Goal: Communication & Community: Answer question/provide support

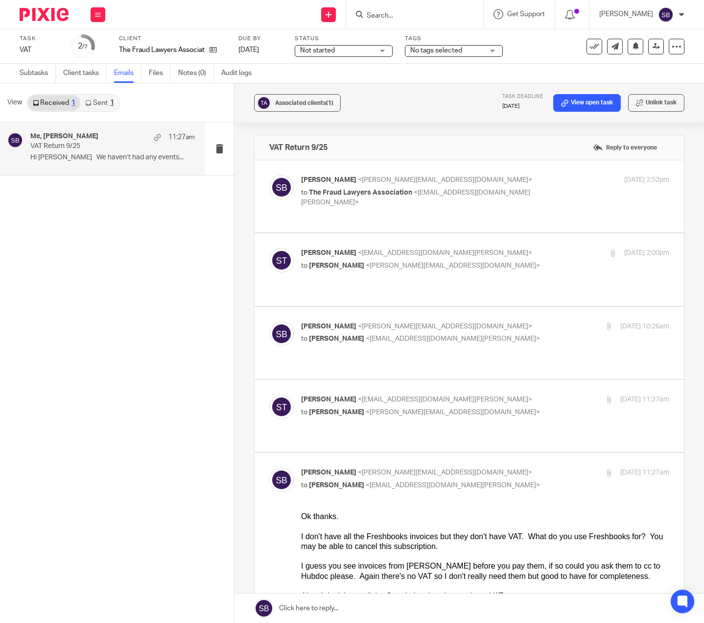
scroll to position [1685, 0]
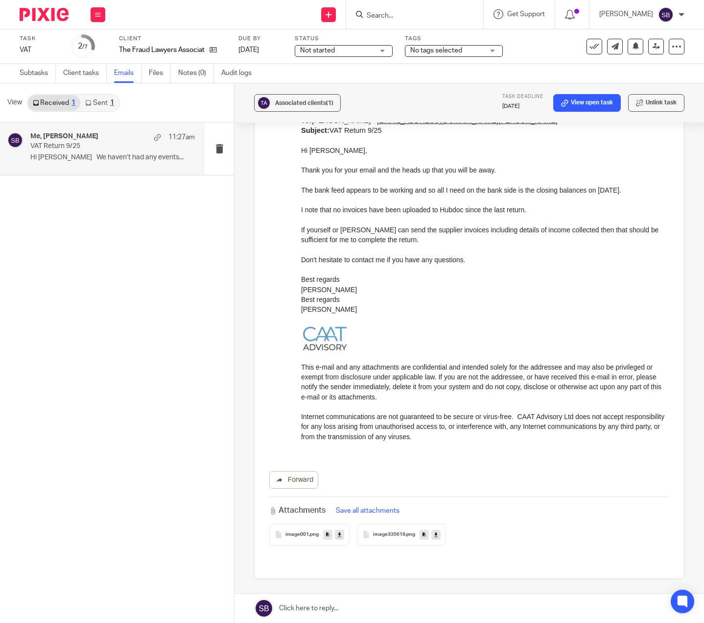
click at [305, 602] on link at bounding box center [470, 607] width 470 height 29
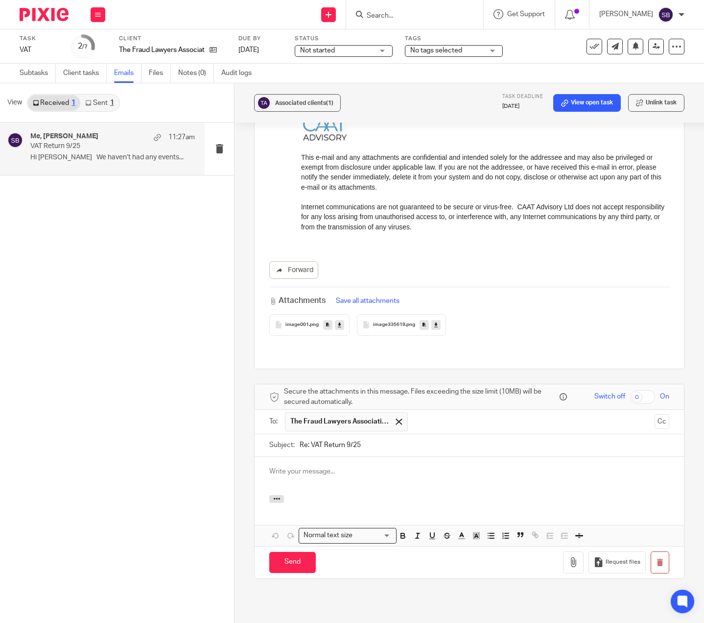
scroll to position [0, 0]
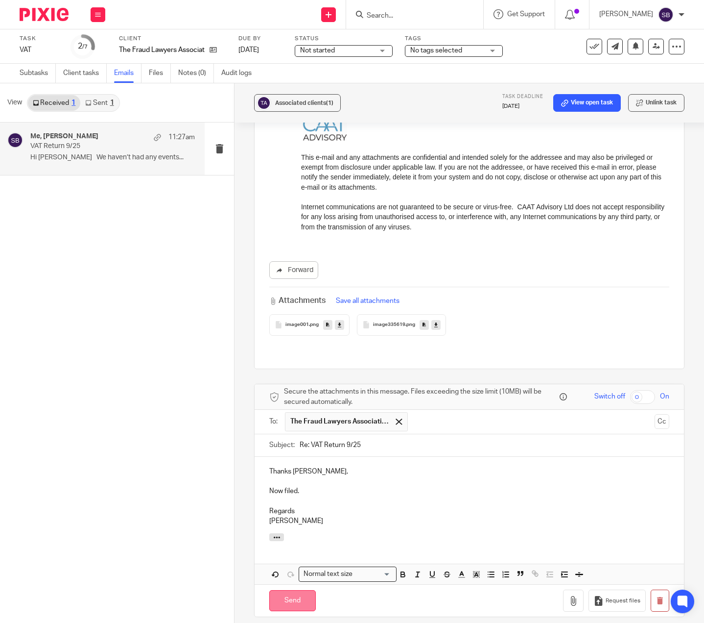
click at [281, 590] on input "Send" at bounding box center [292, 600] width 47 height 21
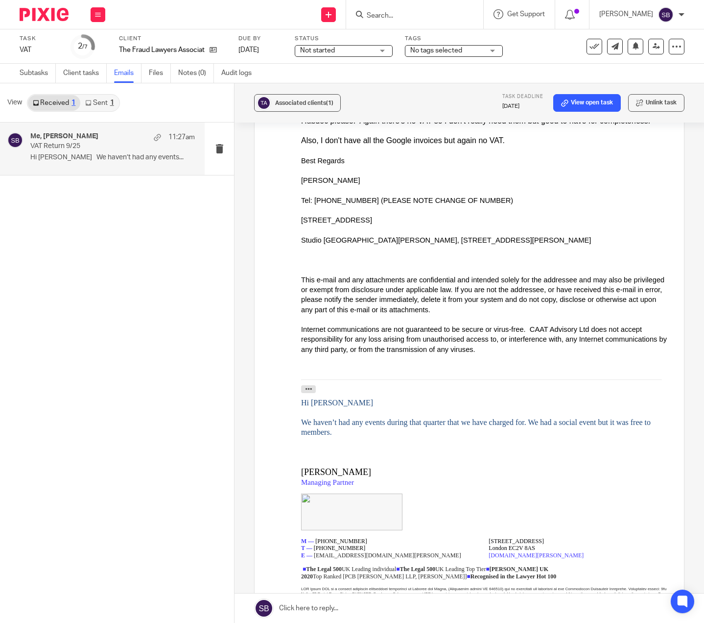
scroll to position [449, 0]
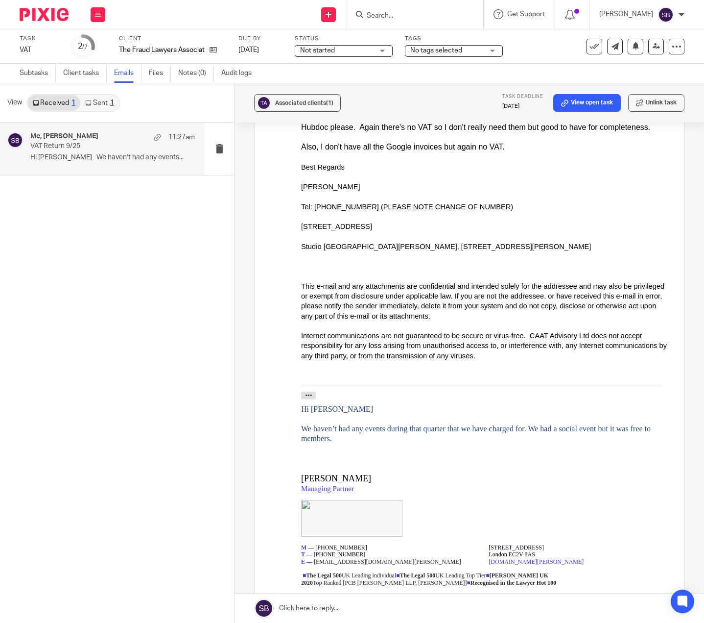
click at [92, 99] on link "Sent 1" at bounding box center [99, 103] width 38 height 16
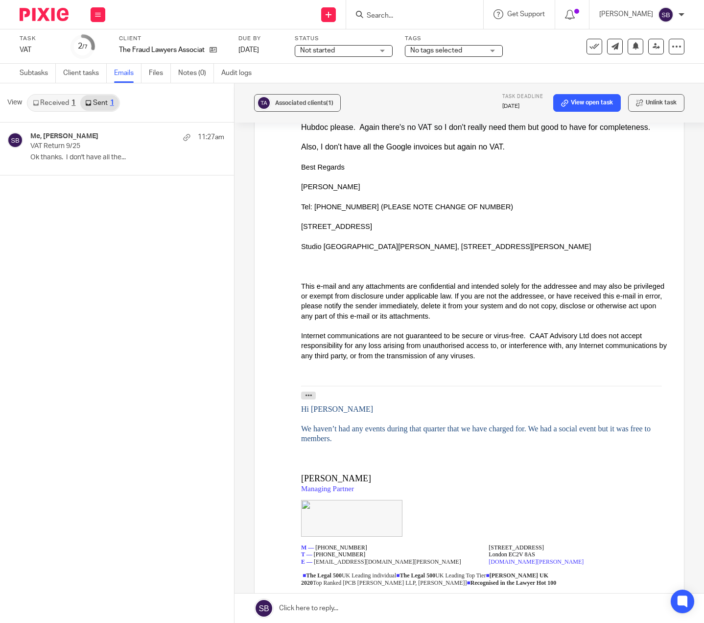
click at [52, 102] on link "Received 1" at bounding box center [54, 103] width 52 height 16
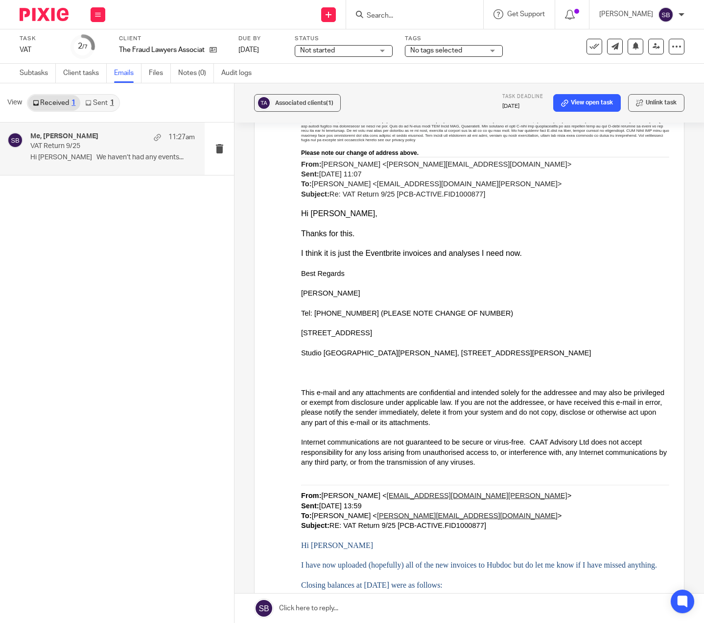
scroll to position [710, 0]
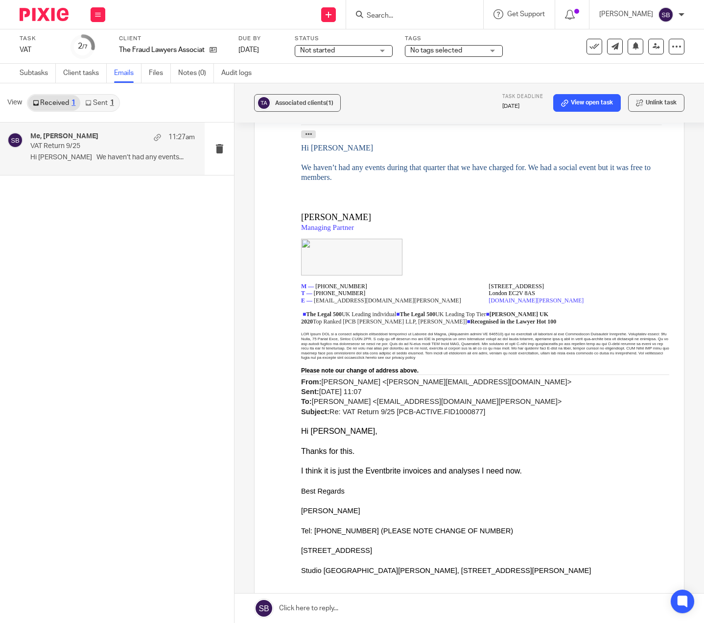
click at [323, 52] on span "Not started" at bounding box center [317, 50] width 35 height 7
click at [325, 85] on span "In progress" at bounding box center [320, 86] width 34 height 7
click at [594, 47] on button at bounding box center [595, 47] width 16 height 16
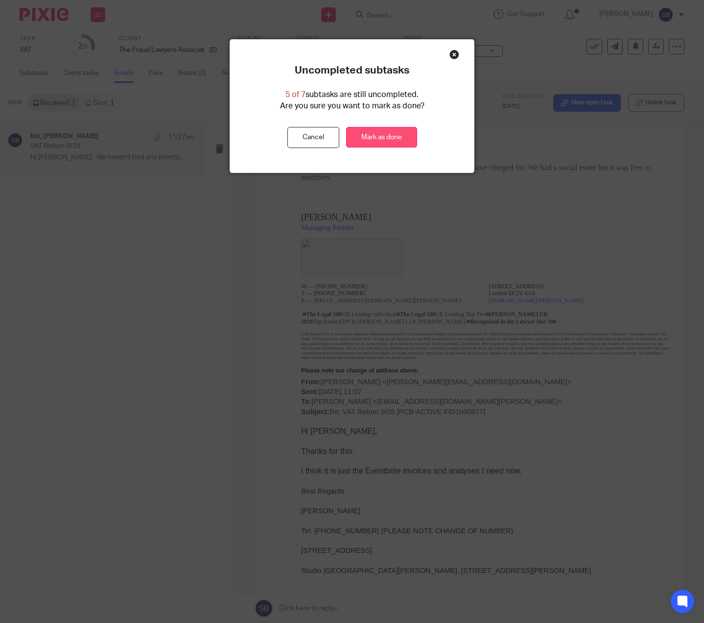
click at [387, 137] on link "Mark as done" at bounding box center [381, 137] width 71 height 21
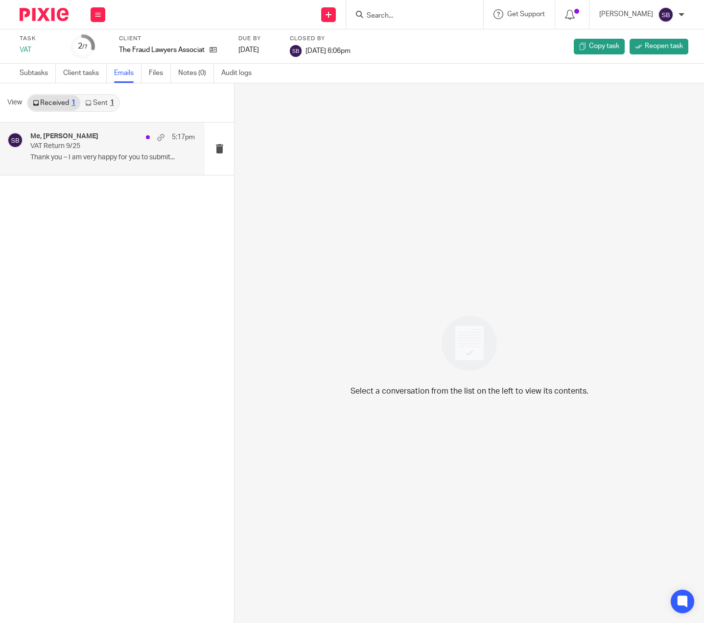
click at [106, 140] on div "Me, Sara Teasdale 5:17pm" at bounding box center [112, 137] width 165 height 10
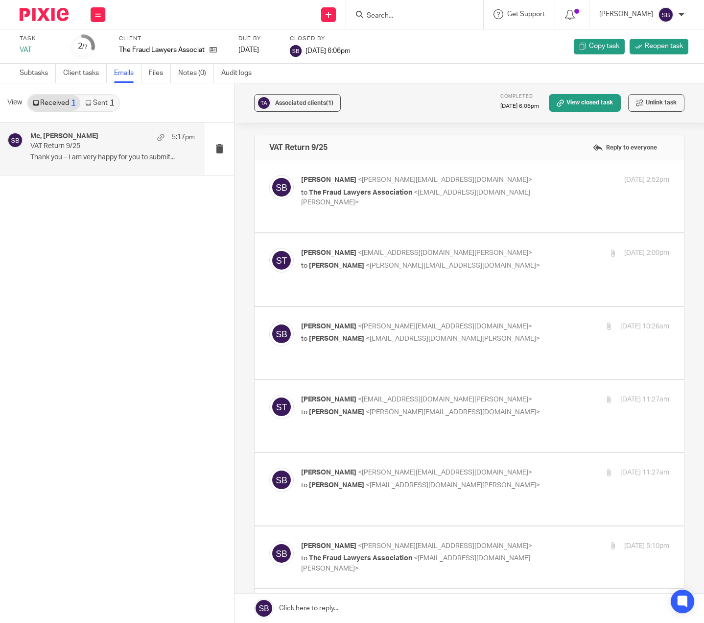
click at [96, 105] on link "Sent 1" at bounding box center [99, 103] width 38 height 16
click at [398, 11] on form at bounding box center [418, 14] width 104 height 12
click at [395, 16] on input "Search" at bounding box center [410, 16] width 88 height 9
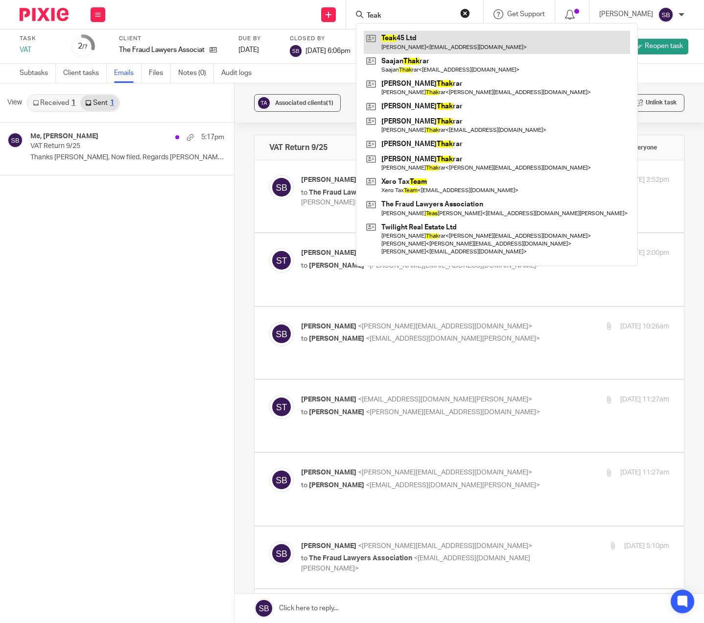
type input "Teak"
click at [403, 41] on link at bounding box center [497, 42] width 266 height 23
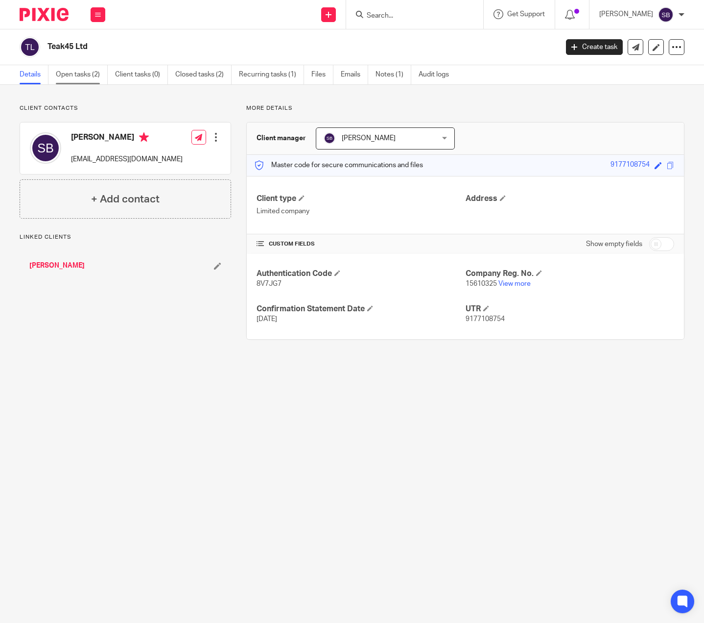
click at [72, 72] on link "Open tasks (2)" at bounding box center [82, 74] width 52 height 19
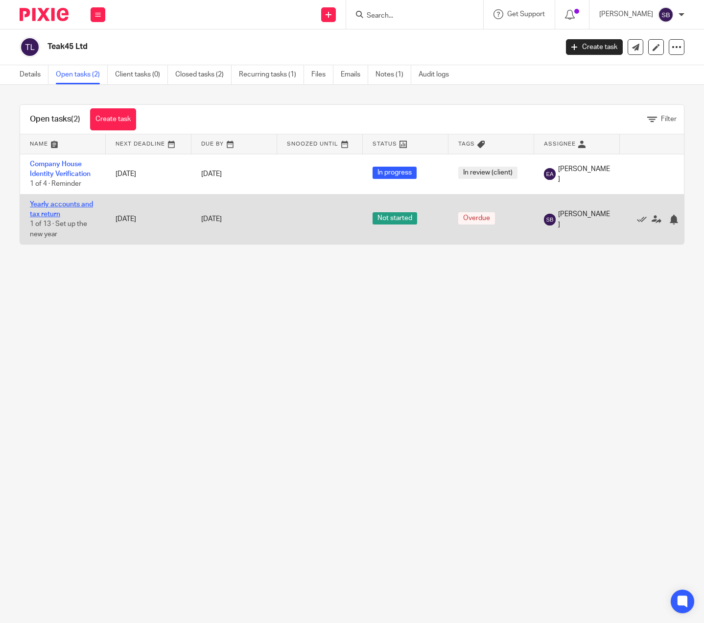
click at [68, 202] on link "Yearly accounts and tax return" at bounding box center [61, 209] width 63 height 17
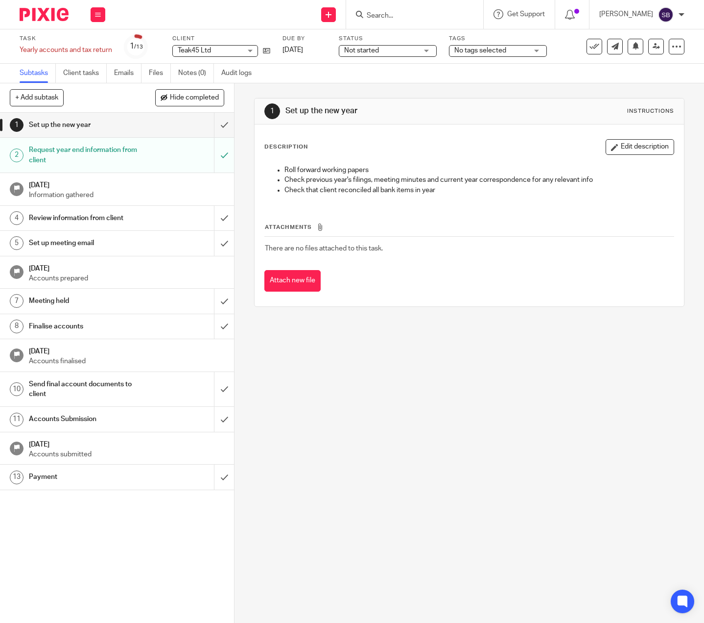
click at [71, 152] on h1 "Request year end information from client" at bounding box center [87, 155] width 117 height 25
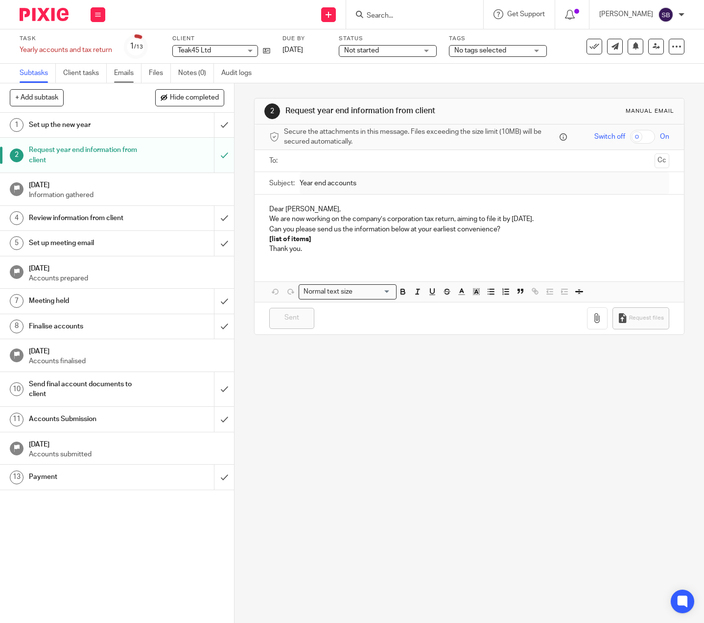
click at [129, 77] on link "Emails" at bounding box center [127, 73] width 27 height 19
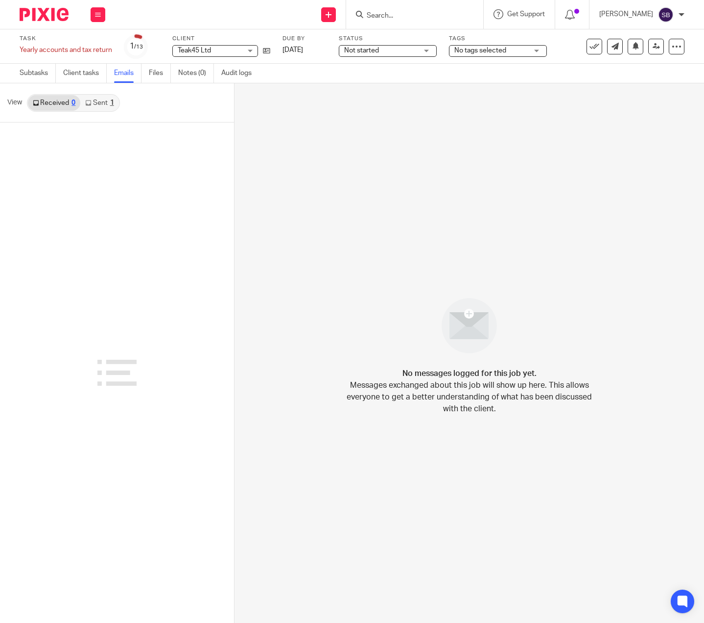
click at [96, 103] on link "Sent 1" at bounding box center [99, 103] width 38 height 16
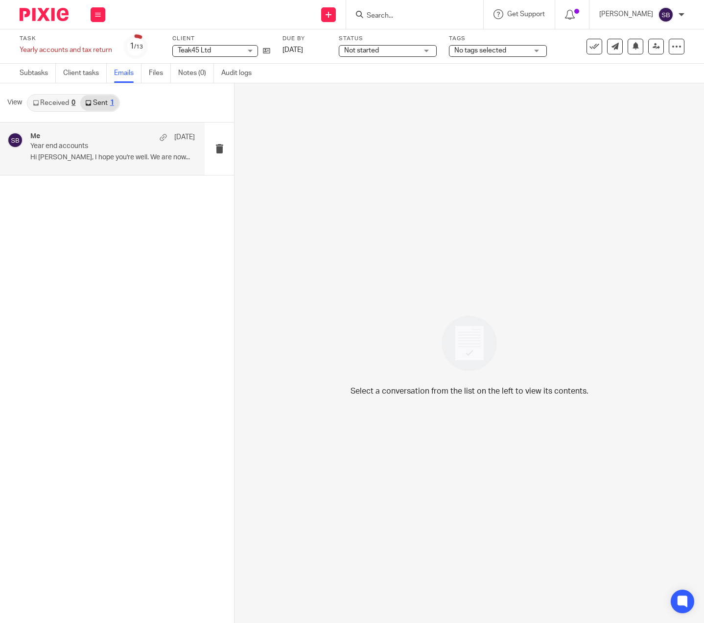
click at [120, 156] on p "Hi [PERSON_NAME], I hope you're well. We are now..." at bounding box center [112, 157] width 165 height 8
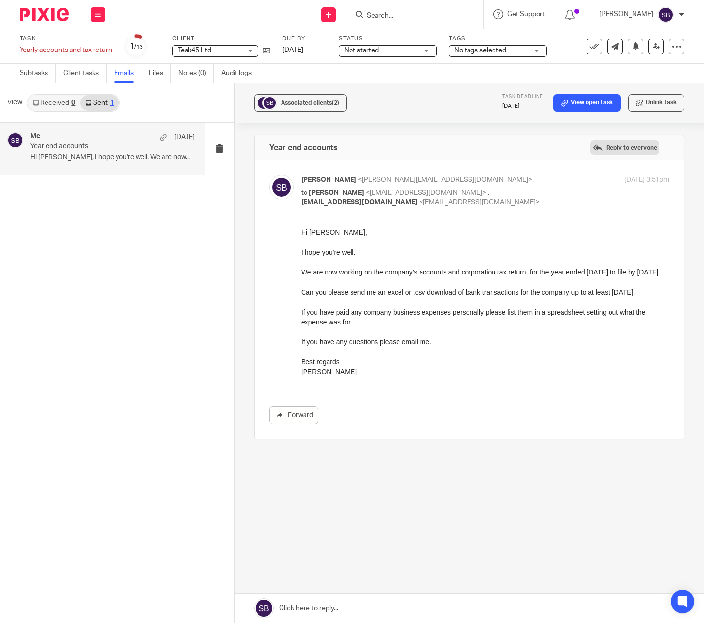
click at [611, 147] on label "Reply to everyone" at bounding box center [625, 147] width 69 height 15
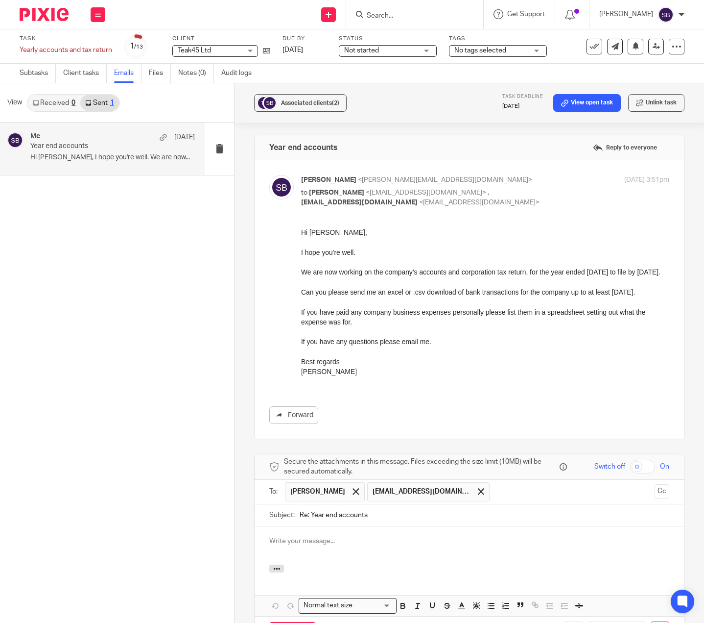
scroll to position [115, 0]
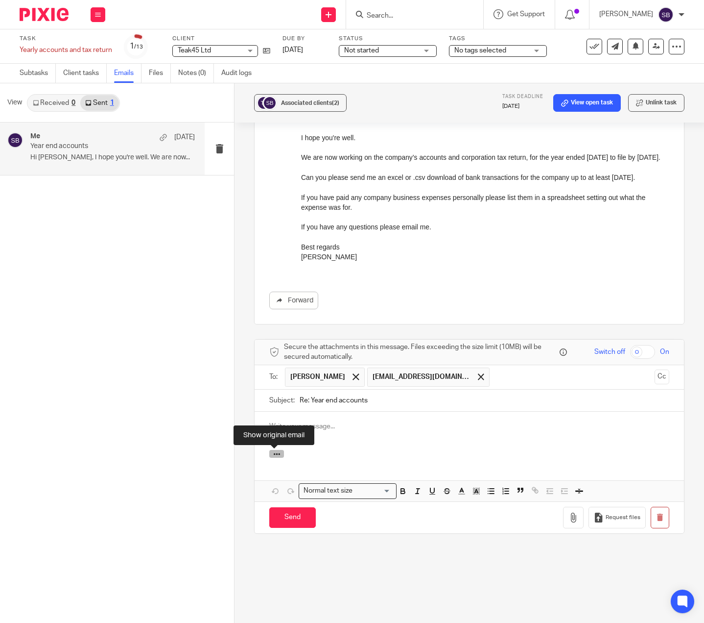
click at [274, 455] on icon "button" at bounding box center [276, 453] width 7 height 7
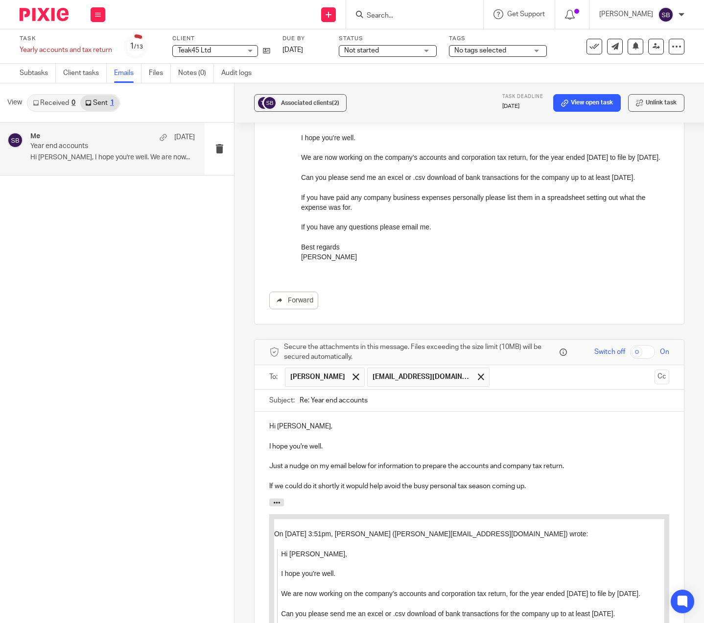
drag, startPoint x: 356, startPoint y: 486, endPoint x: 361, endPoint y: 488, distance: 5.3
click at [357, 486] on p "If we could do it shortly it wopuld help avoid the busy personal tax season com…" at bounding box center [469, 486] width 400 height 10
click at [551, 492] on div "Hi [PERSON_NAME], I hope you're well. Just a nudge on my email below for inform…" at bounding box center [470, 454] width 430 height 87
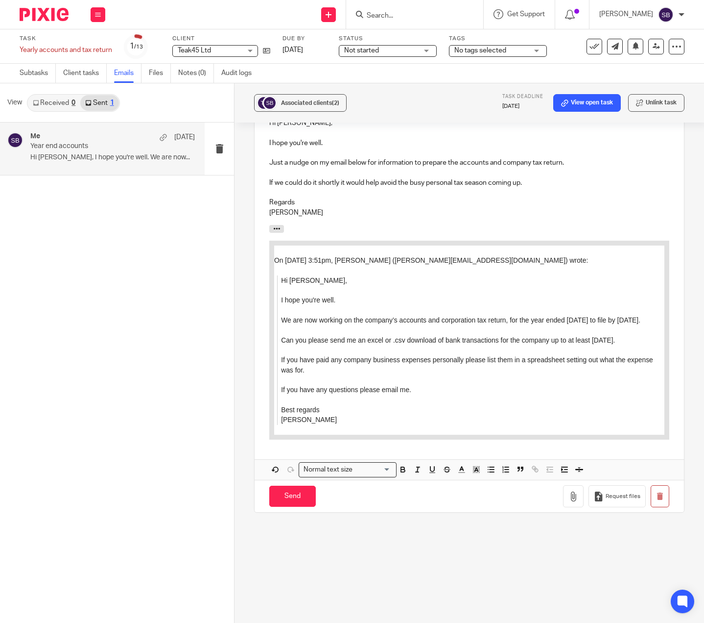
scroll to position [435, 0]
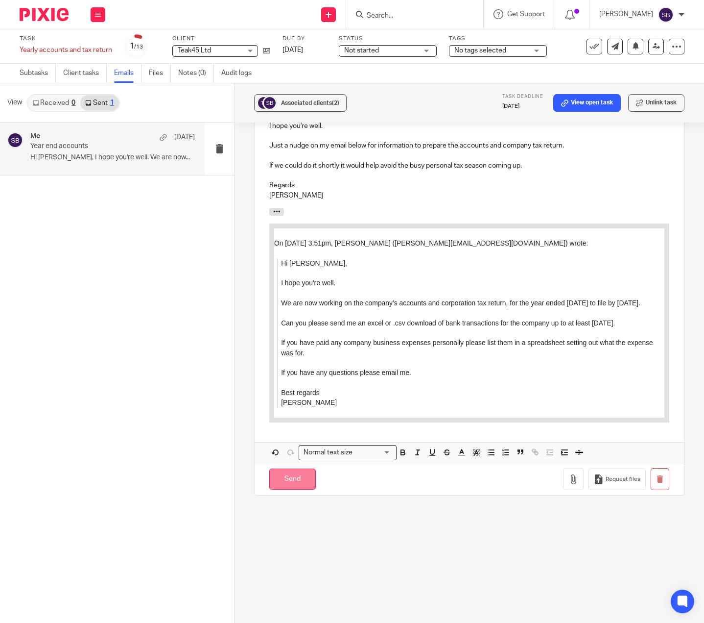
click at [296, 482] on input "Send" at bounding box center [292, 478] width 47 height 21
